Goal: Transaction & Acquisition: Purchase product/service

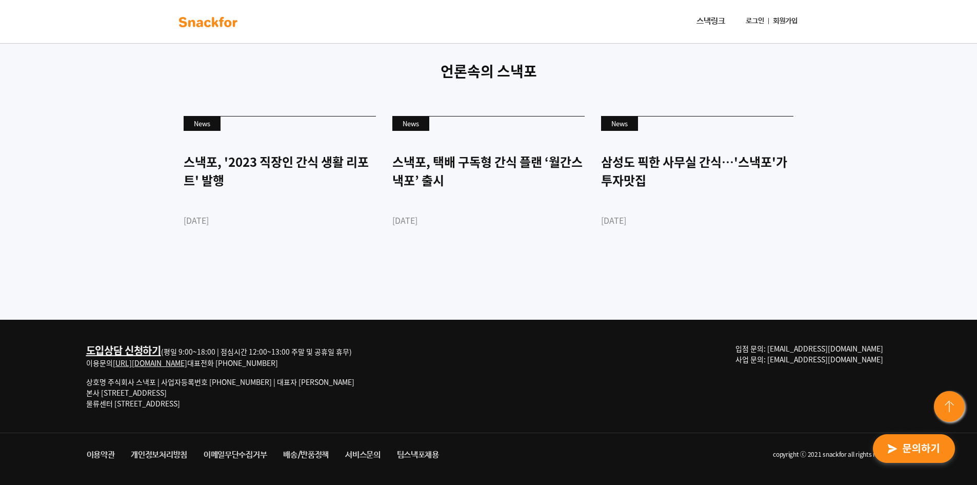
scroll to position [2332, 0]
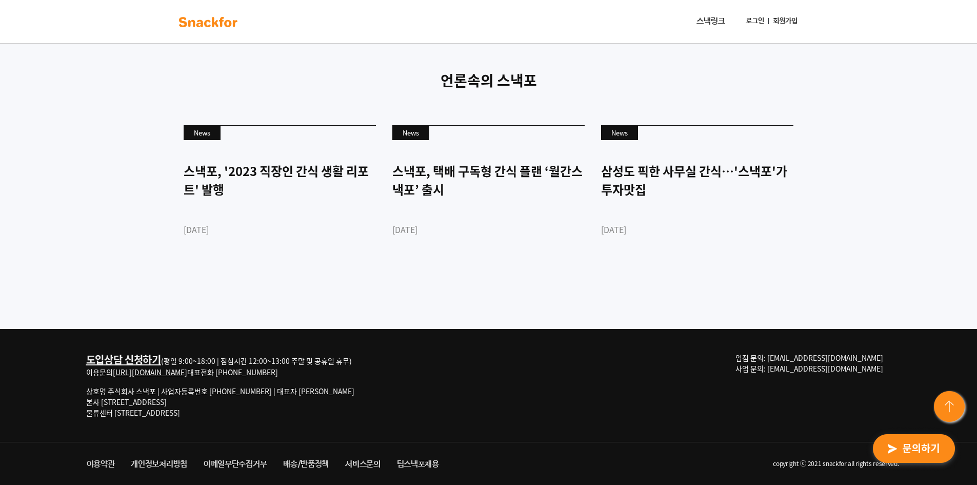
click at [709, 21] on link "스낵링크" at bounding box center [710, 21] width 37 height 21
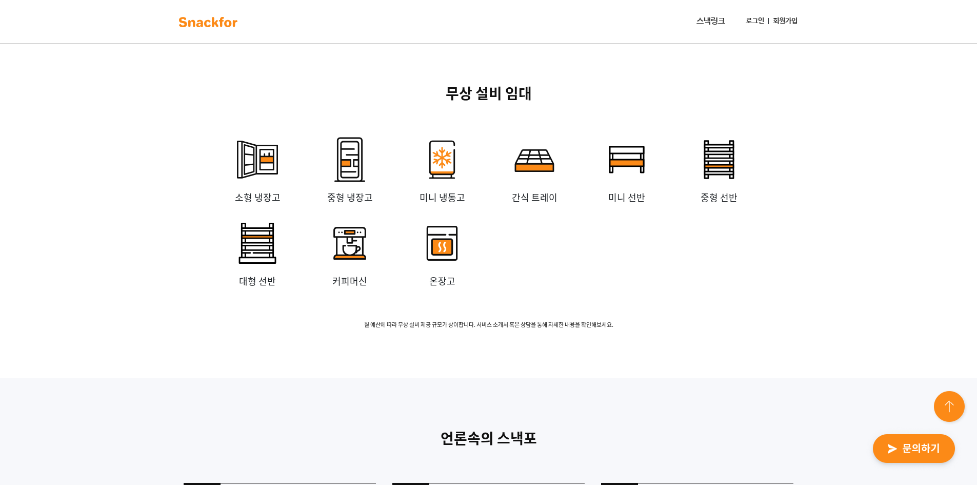
scroll to position [1973, 0]
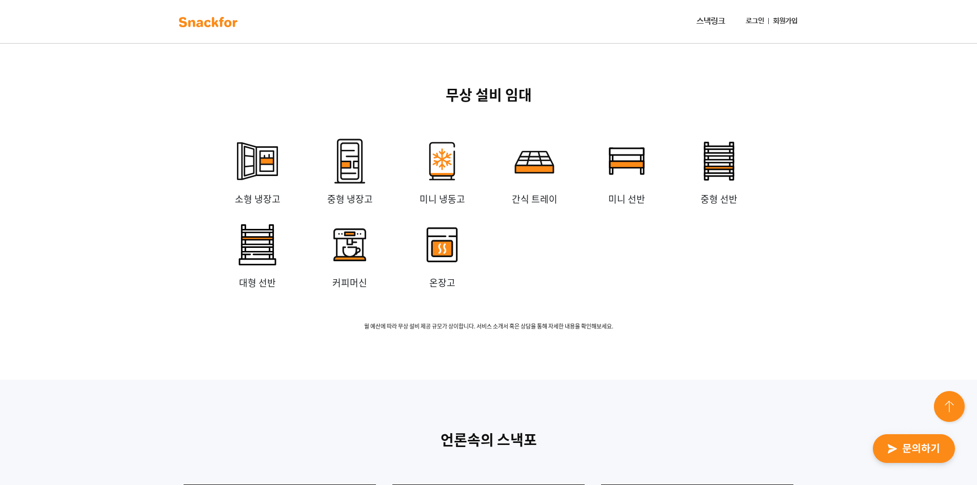
click at [923, 449] on img "button" at bounding box center [914, 448] width 101 height 47
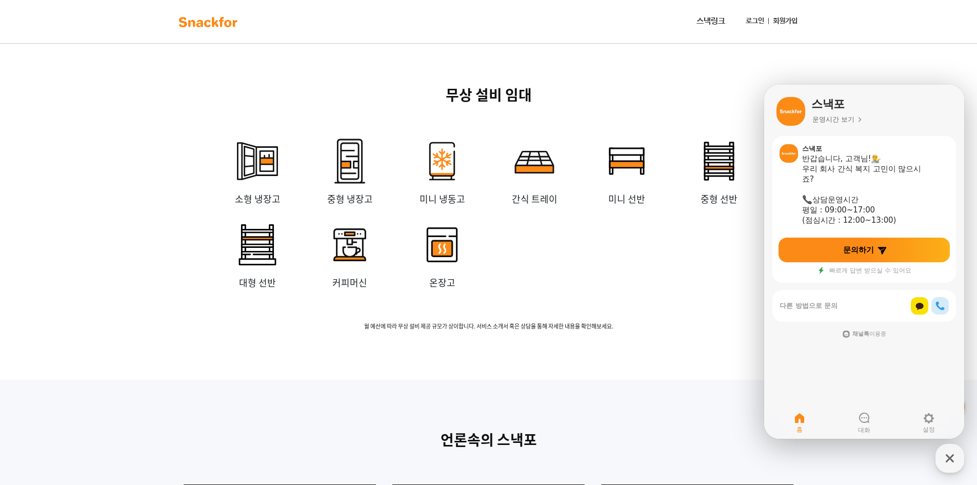
click at [693, 298] on div "소형 냉장고 중형 냉장고 미니 냉동고 간식 트레이 미니 선반 중형 선반 대형 선반 커피머신 온장고" at bounding box center [488, 213] width 555 height 167
drag, startPoint x: 649, startPoint y: 154, endPoint x: 649, endPoint y: 127, distance: 26.7
click at [439, 192] on img at bounding box center [442, 161] width 62 height 62
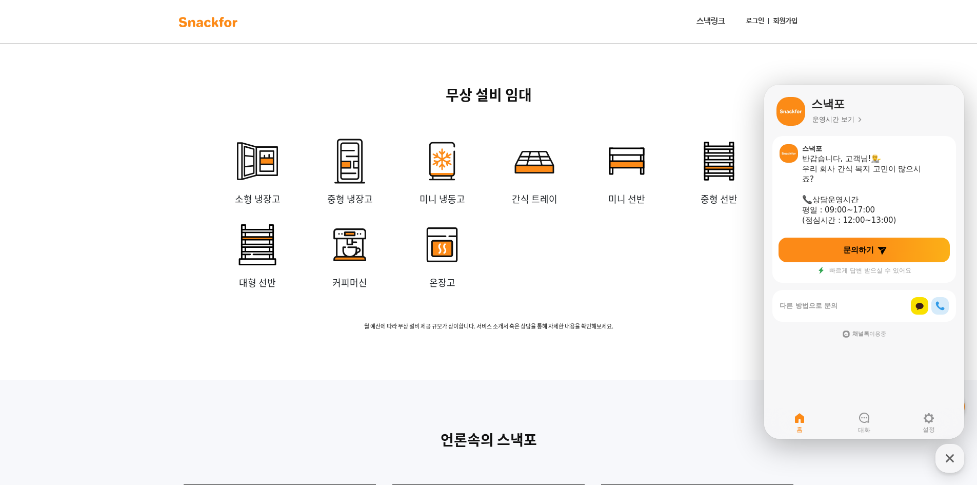
click at [199, 22] on img at bounding box center [208, 22] width 65 height 16
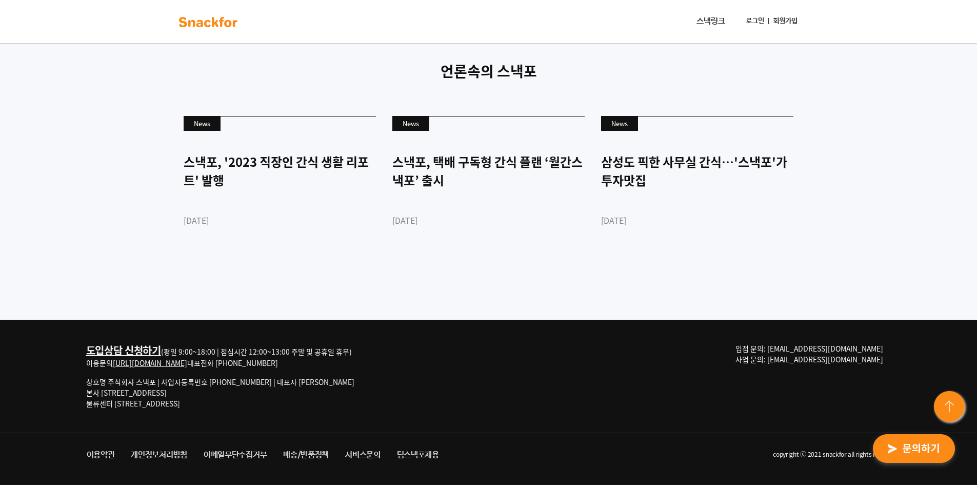
scroll to position [2486, 0]
click at [716, 23] on link "스낵링크" at bounding box center [710, 21] width 37 height 21
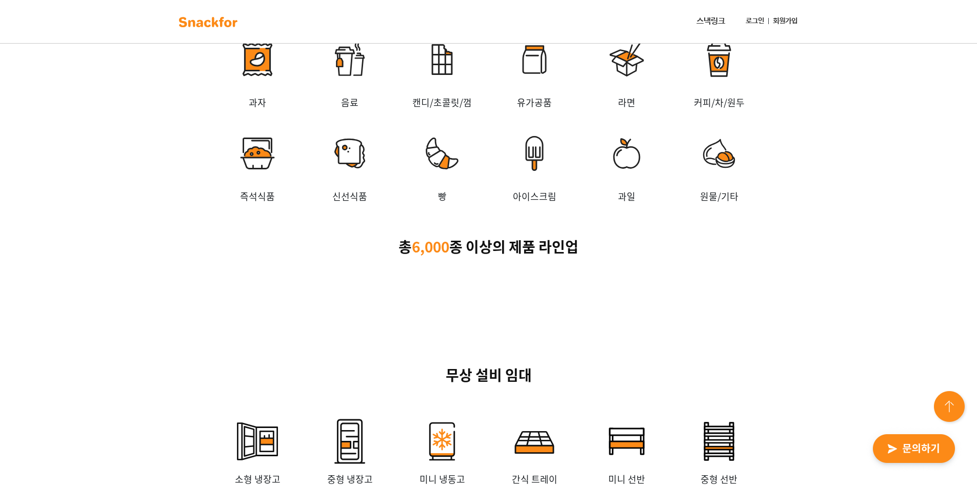
scroll to position [1768, 0]
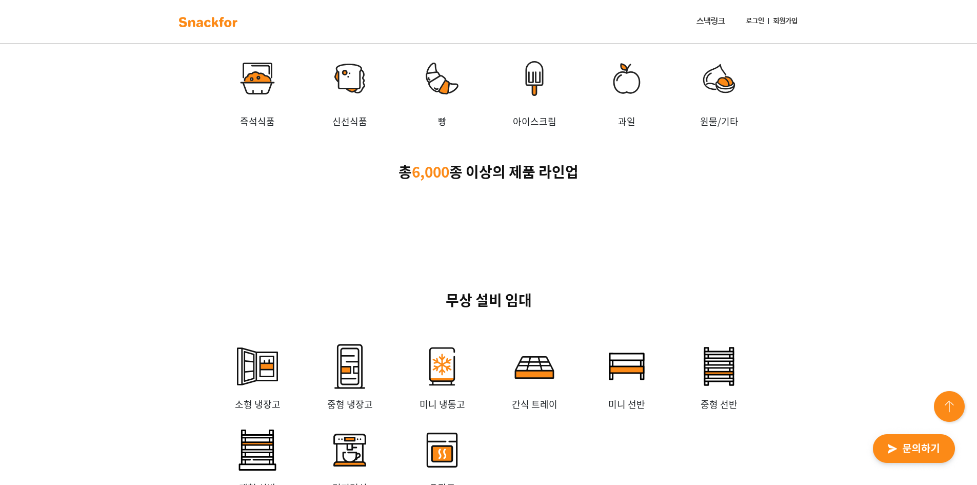
drag, startPoint x: 460, startPoint y: 152, endPoint x: 452, endPoint y: 168, distance: 17.2
click at [450, 34] on p "캔디/초콜릿/껌" at bounding box center [442, 28] width 92 height 14
drag, startPoint x: 493, startPoint y: 319, endPoint x: 626, endPoint y: 127, distance: 232.9
click at [494, 183] on p "총 6,000 종 이상의 제품 라인업" at bounding box center [488, 172] width 641 height 22
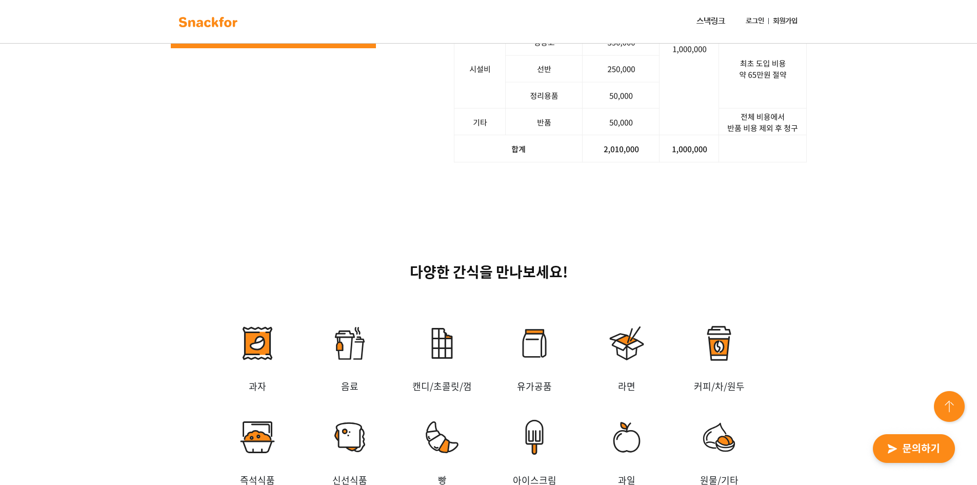
scroll to position [1409, 0]
